Goal: Task Accomplishment & Management: Use online tool/utility

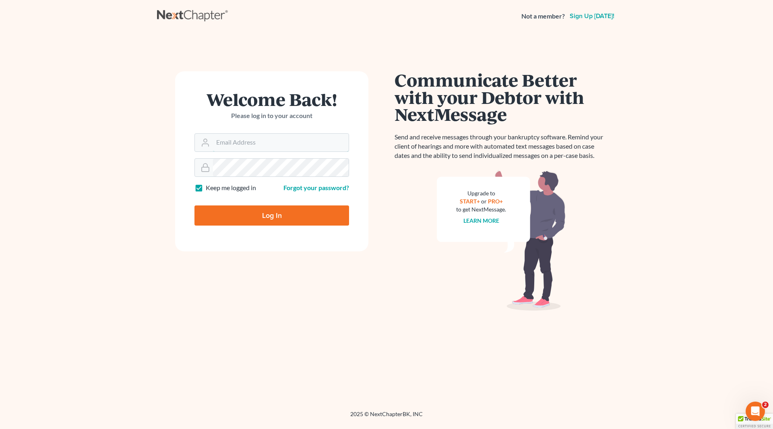
type input "msimmons@phippslaw.net"
click at [241, 218] on input "Log In" at bounding box center [272, 215] width 155 height 20
type input "Thinking..."
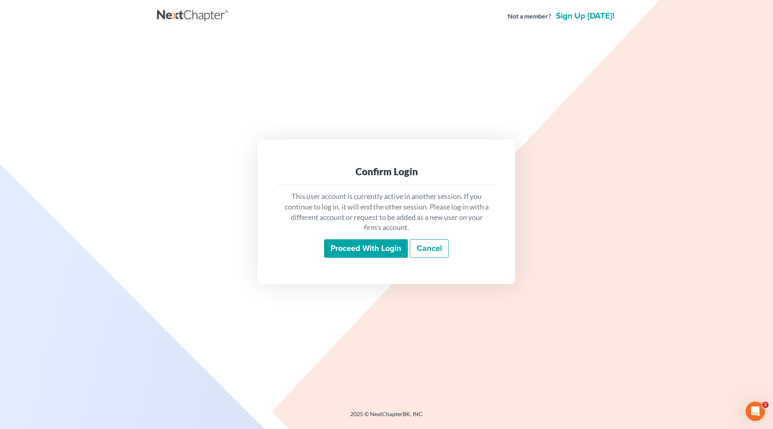
click at [356, 244] on input "Proceed with login" at bounding box center [366, 248] width 84 height 19
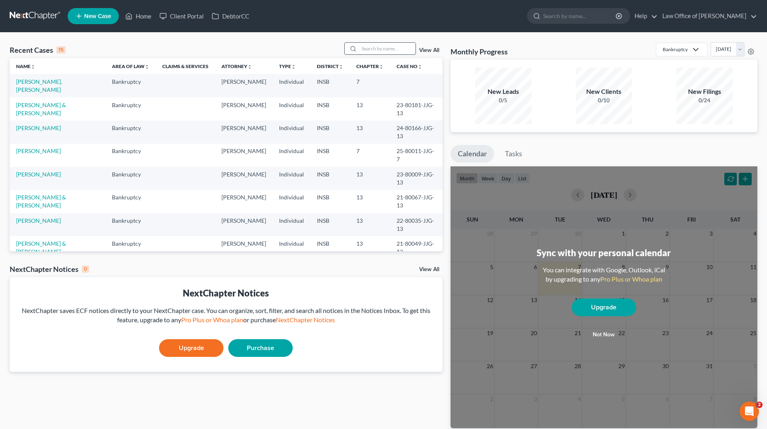
click at [397, 48] on input "search" at bounding box center [387, 49] width 56 height 12
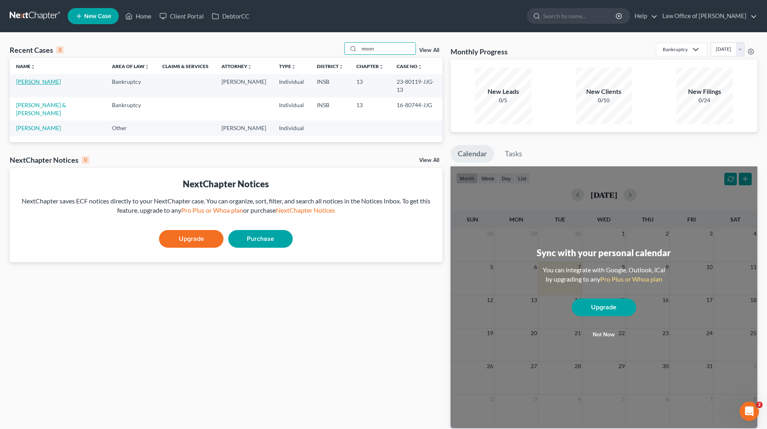
type input "moon"
click at [44, 83] on link "[PERSON_NAME]" at bounding box center [38, 81] width 45 height 7
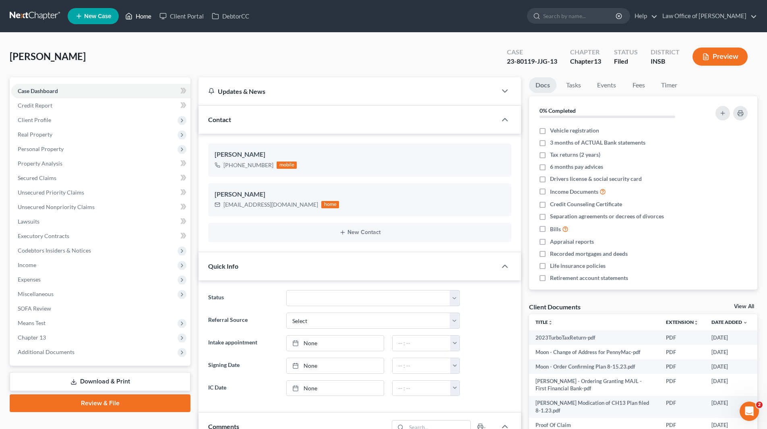
click at [146, 20] on link "Home" at bounding box center [138, 16] width 34 height 15
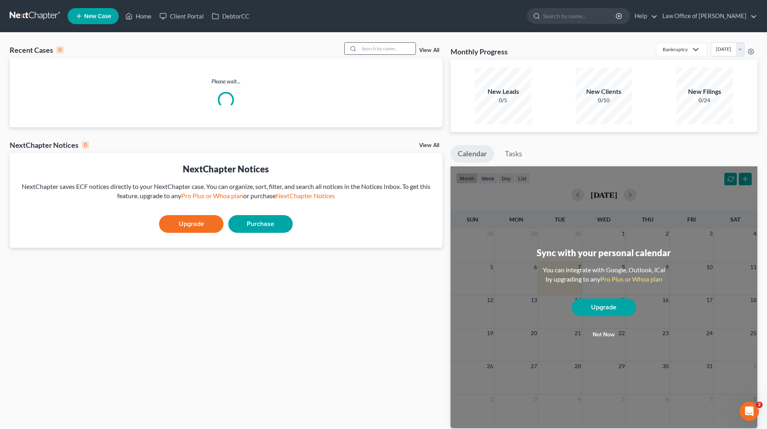
click at [365, 52] on input "search" at bounding box center [387, 49] width 56 height 12
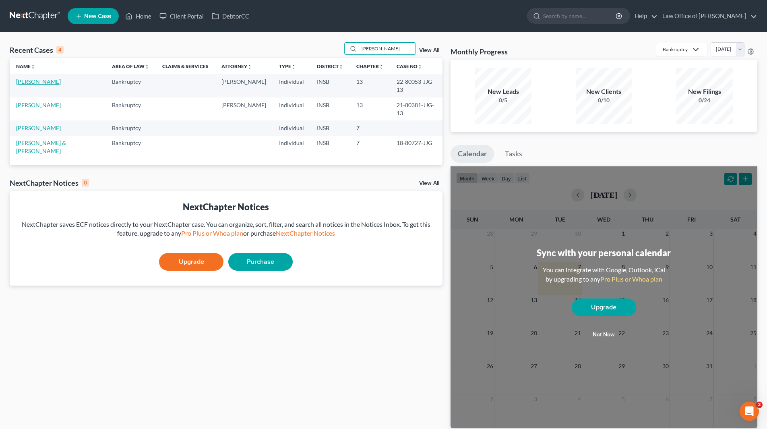
type input "[PERSON_NAME]"
click at [55, 83] on link "[PERSON_NAME]" at bounding box center [38, 81] width 45 height 7
select select "6"
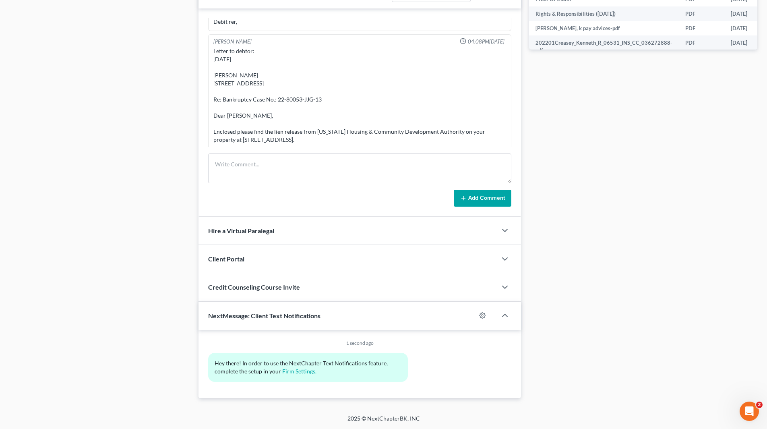
scroll to position [3512, 0]
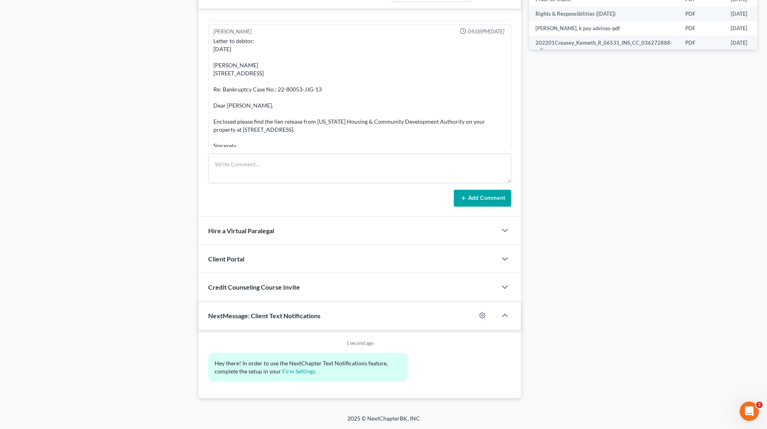
drag, startPoint x: 715, startPoint y: 186, endPoint x: 725, endPoint y: 194, distance: 12.4
click at [722, 192] on div "Docs Tasks Events Fees Timer 0% Completed Nothing here yet! Vehicle registratio…" at bounding box center [643, 25] width 236 height 747
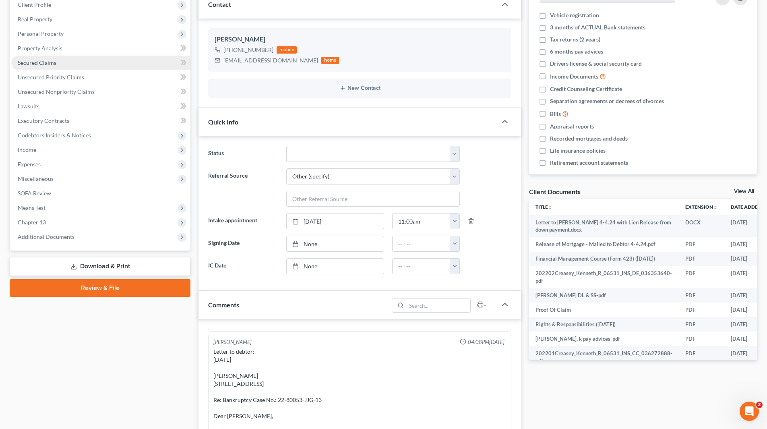
scroll to position [62, 0]
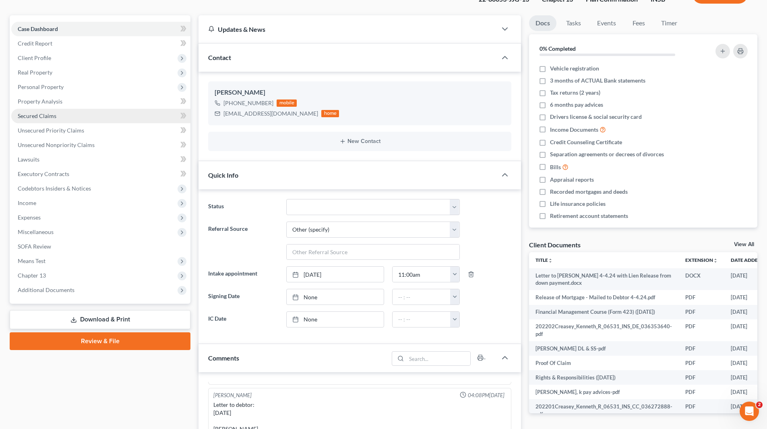
click at [43, 114] on span "Secured Claims" at bounding box center [37, 115] width 39 height 7
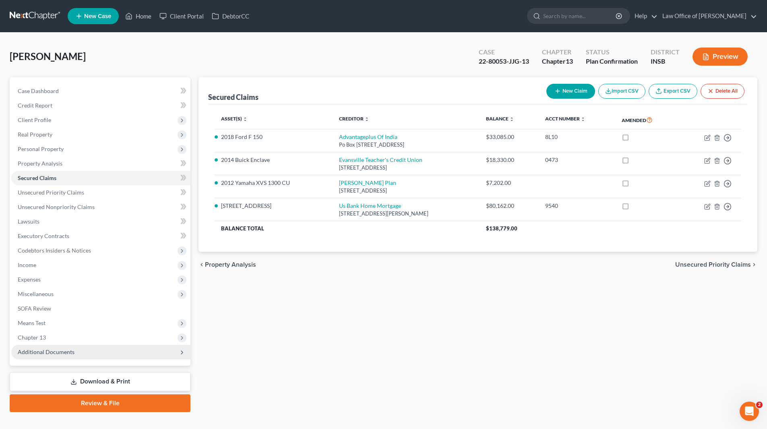
click at [121, 352] on span "Additional Documents" at bounding box center [100, 352] width 179 height 15
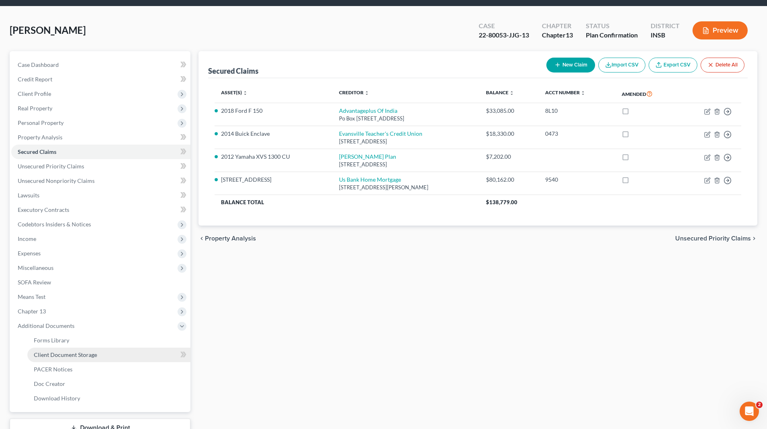
scroll to position [40, 0]
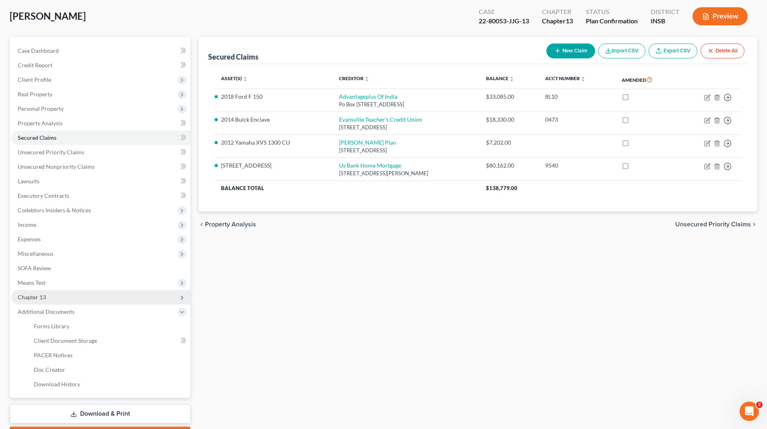
click at [101, 300] on span "Chapter 13" at bounding box center [100, 297] width 179 height 15
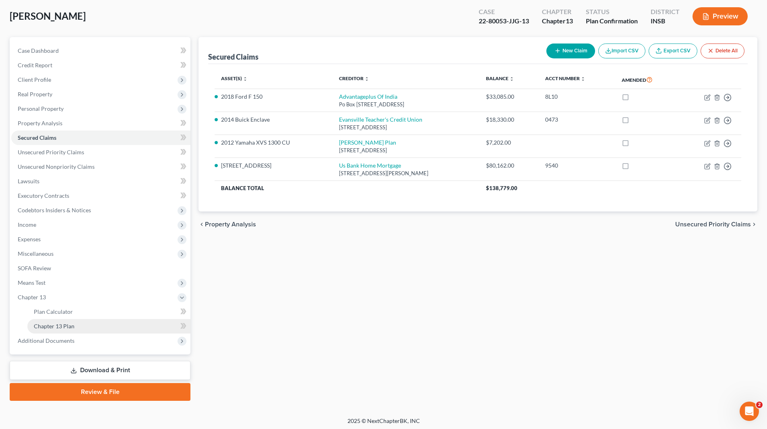
click at [92, 325] on link "Chapter 13 Plan" at bounding box center [108, 326] width 163 height 15
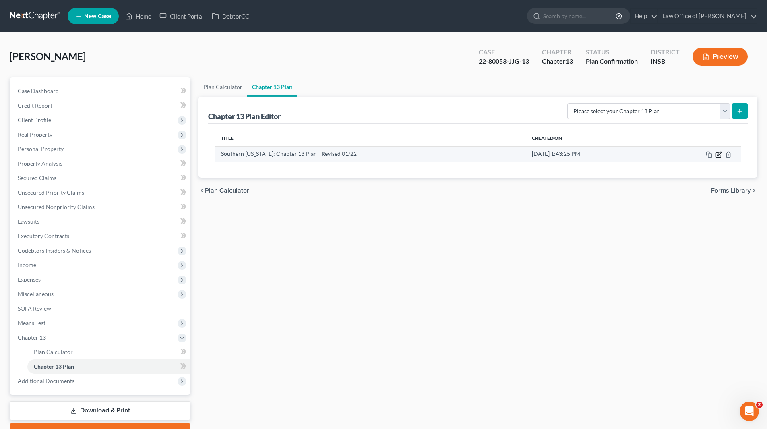
click at [717, 155] on icon "button" at bounding box center [719, 154] width 6 height 6
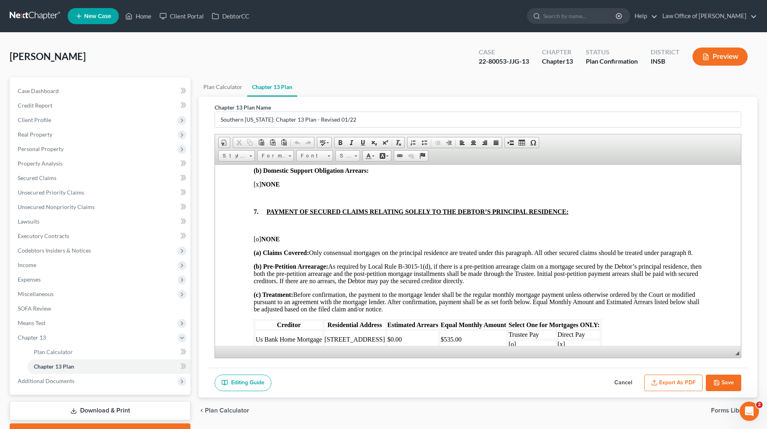
scroll to position [806, 0]
